Goal: Task Accomplishment & Management: Complete application form

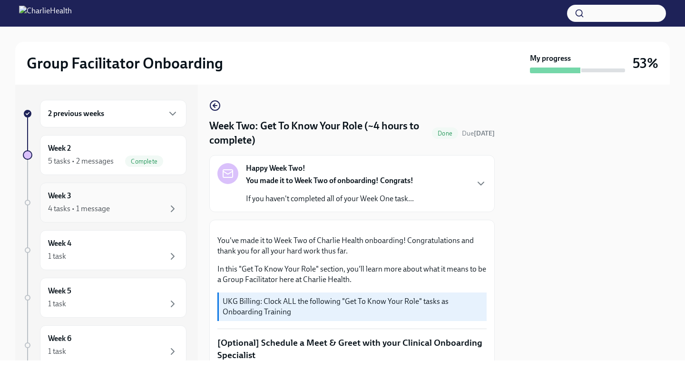
click at [101, 208] on div "4 tasks • 1 message" at bounding box center [79, 209] width 62 height 10
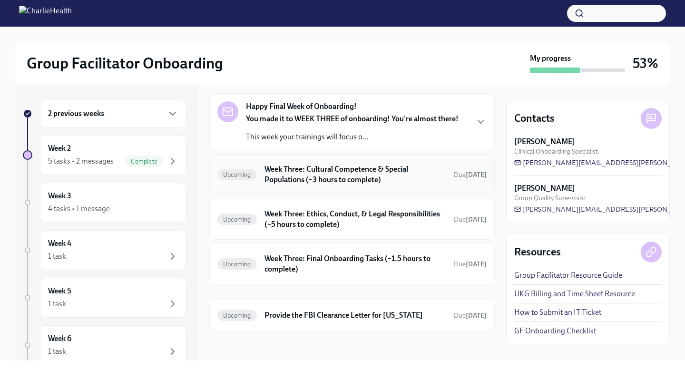
scroll to position [36, 0]
click at [341, 174] on h6 "Week Three: Cultural Competence & Special Populations (~3 hours to complete)" at bounding box center [355, 173] width 182 height 21
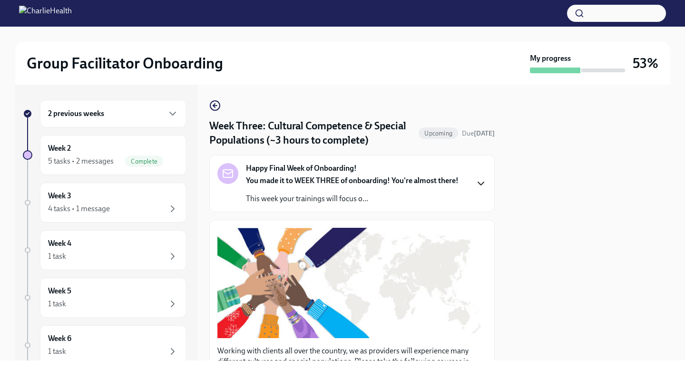
click at [478, 181] on icon "button" at bounding box center [480, 183] width 11 height 11
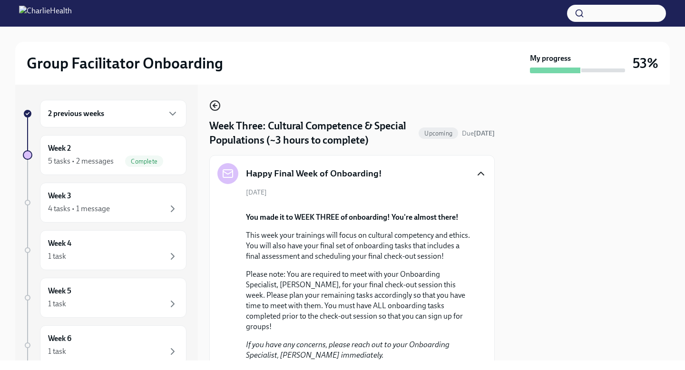
click at [219, 104] on circle "button" at bounding box center [215, 106] width 10 height 10
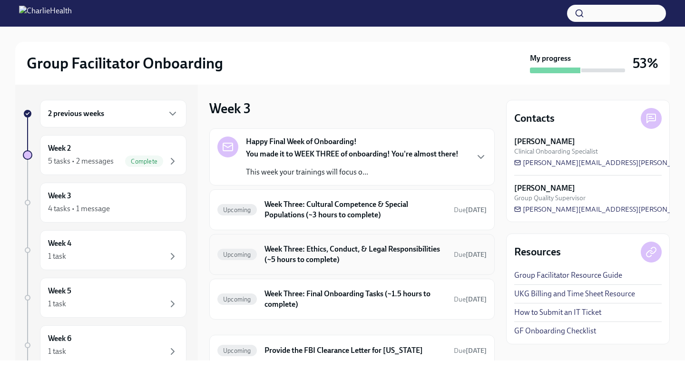
scroll to position [36, 0]
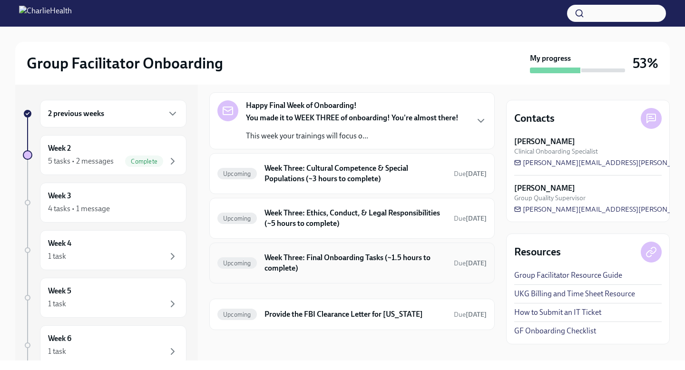
click at [345, 273] on h6 "Week Three: Final Onboarding Tasks (~1.5 hours to complete)" at bounding box center [355, 263] width 182 height 21
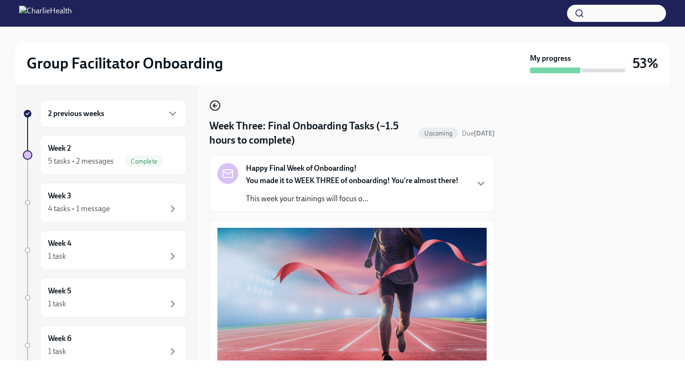
click at [214, 106] on icon "button" at bounding box center [215, 106] width 4 height 0
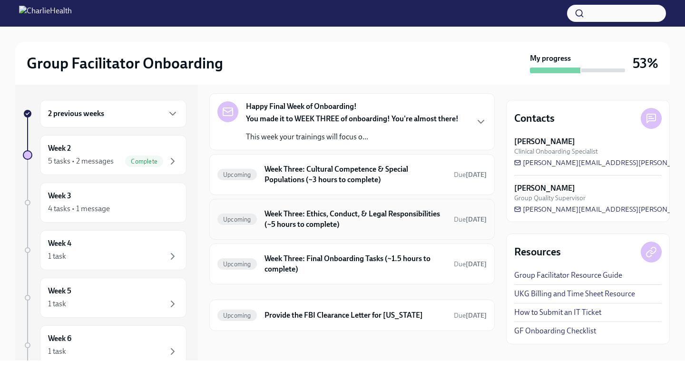
scroll to position [36, 0]
click at [369, 317] on h6 "Provide the FBI Clearance Letter for [US_STATE]" at bounding box center [355, 314] width 182 height 10
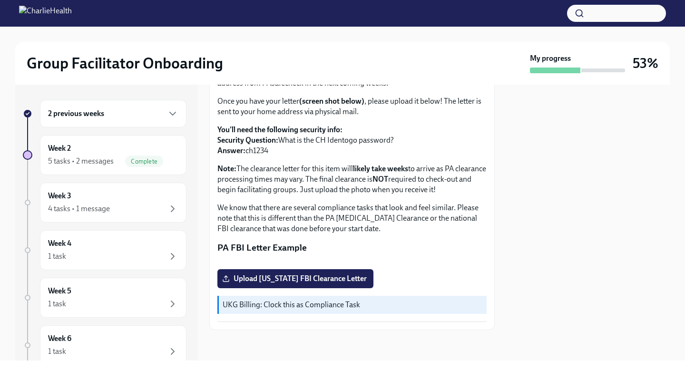
scroll to position [194, 0]
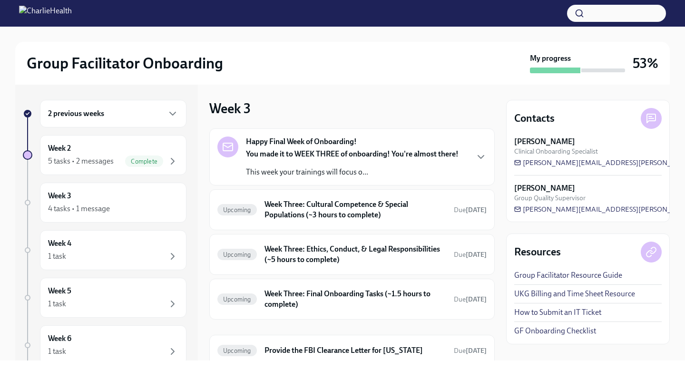
scroll to position [36, 0]
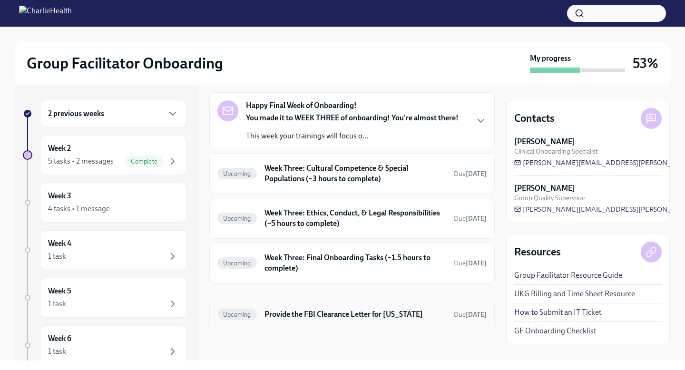
click at [309, 305] on div "Upcoming Provide the FBI Clearance Letter for [US_STATE] Due [DATE]" at bounding box center [351, 314] width 285 height 31
click at [309, 316] on h6 "Provide the FBI Clearance Letter for [US_STATE]" at bounding box center [355, 314] width 182 height 10
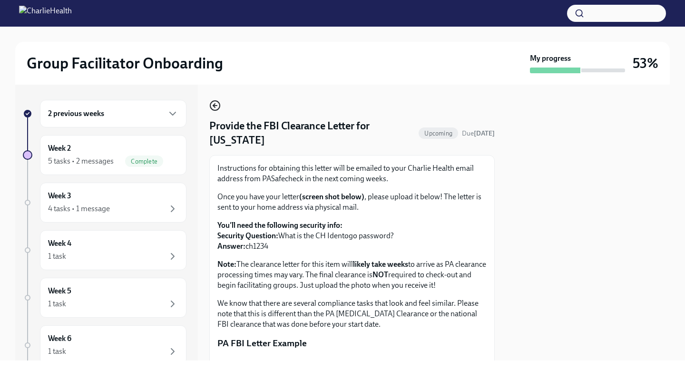
click at [217, 105] on icon "button" at bounding box center [214, 105] width 11 height 11
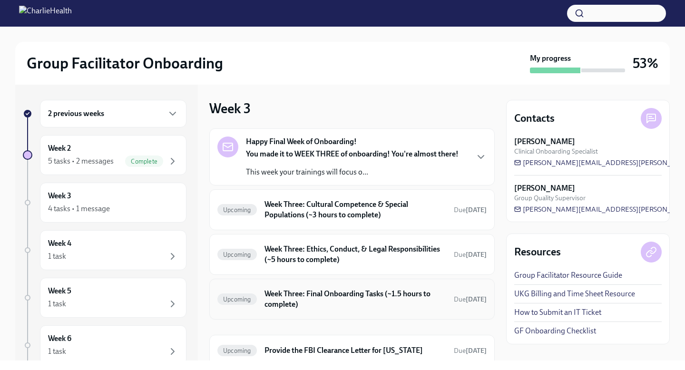
scroll to position [36, 0]
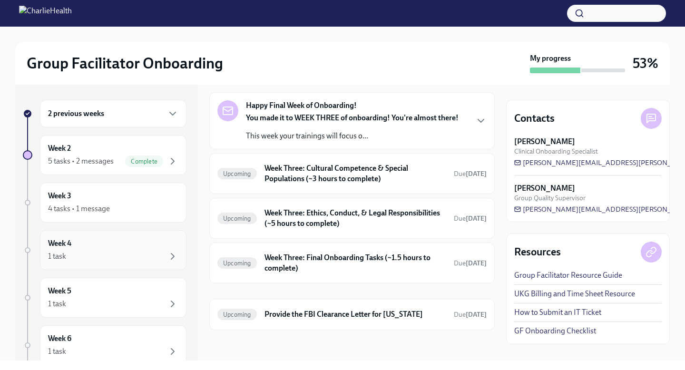
click at [92, 238] on div "Week 4 1 task" at bounding box center [113, 250] width 130 height 24
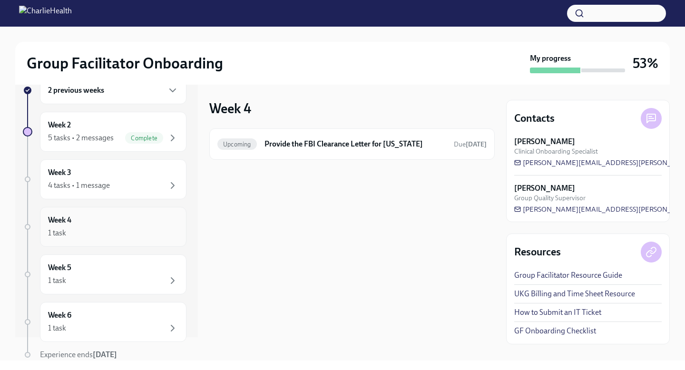
scroll to position [61, 0]
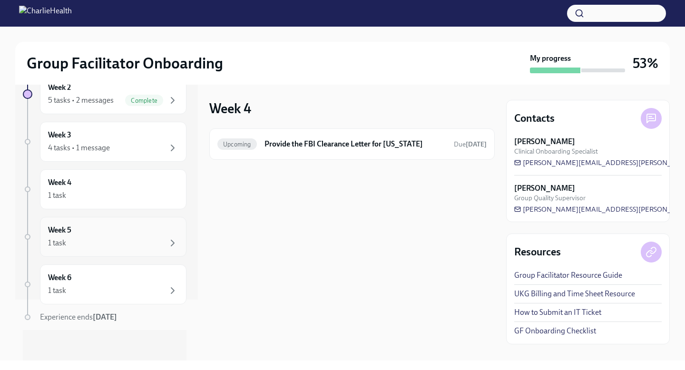
click at [83, 244] on div "1 task" at bounding box center [113, 242] width 130 height 11
click at [82, 268] on div "Week 6 1 task" at bounding box center [113, 284] width 146 height 40
